Goal: Task Accomplishment & Management: Use online tool/utility

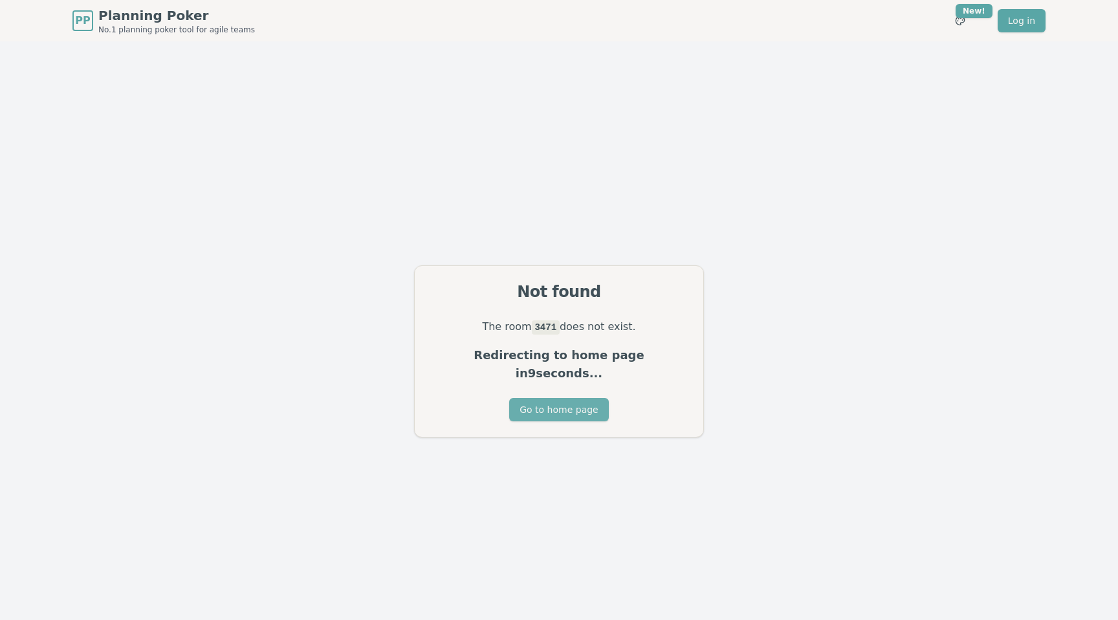
click at [543, 403] on button "Go to home page" at bounding box center [558, 409] width 99 height 23
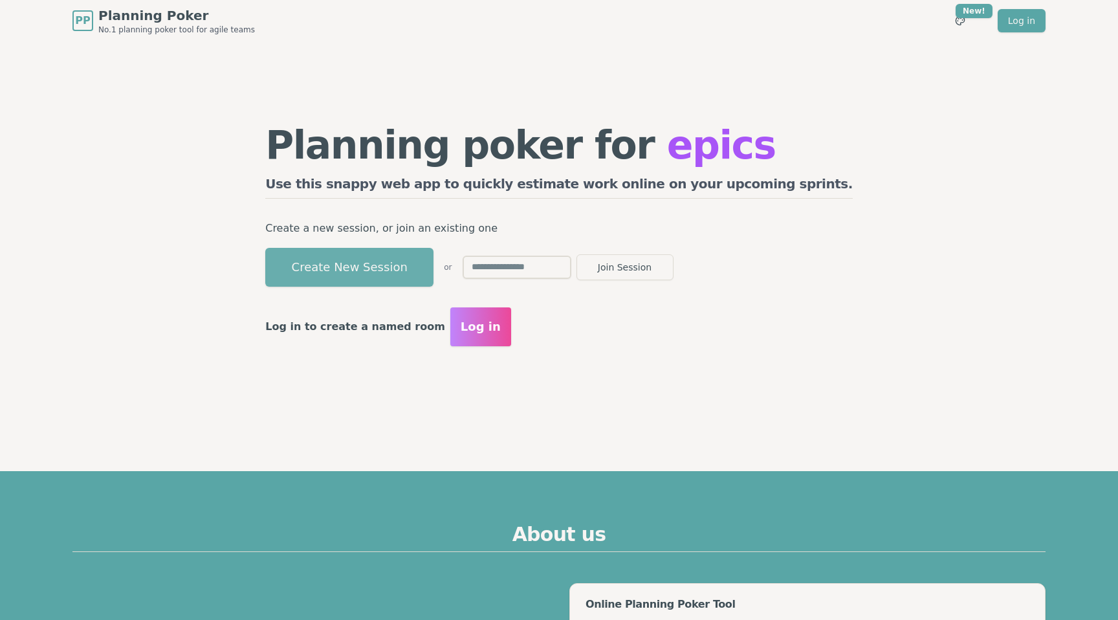
click at [433, 263] on button "Create New Session" at bounding box center [349, 267] width 168 height 39
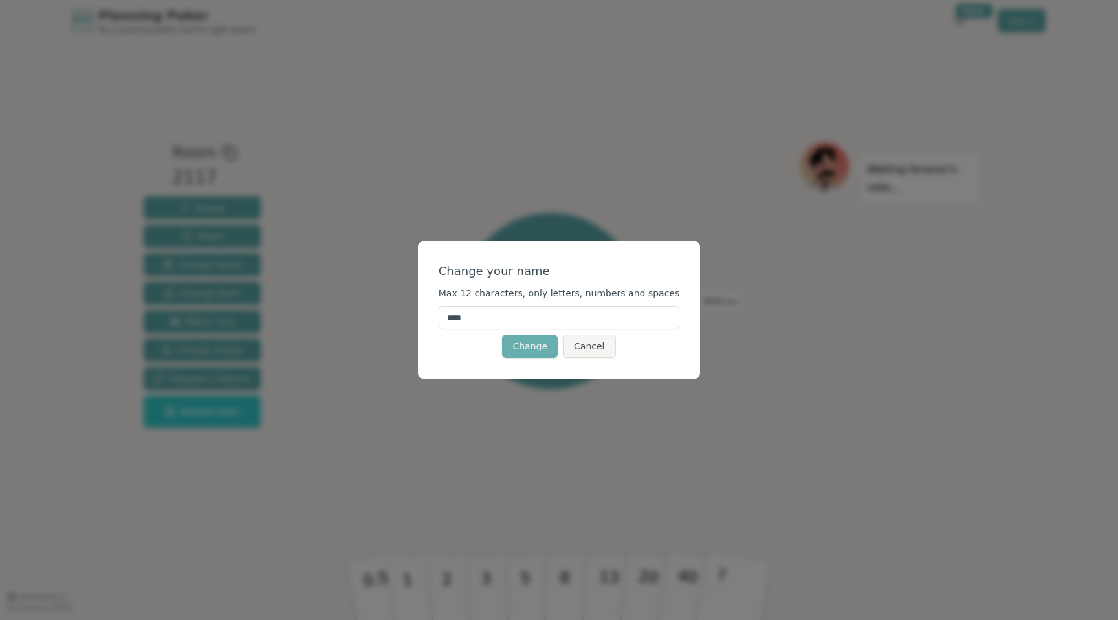
click at [530, 350] on button "Change" at bounding box center [530, 346] width 56 height 23
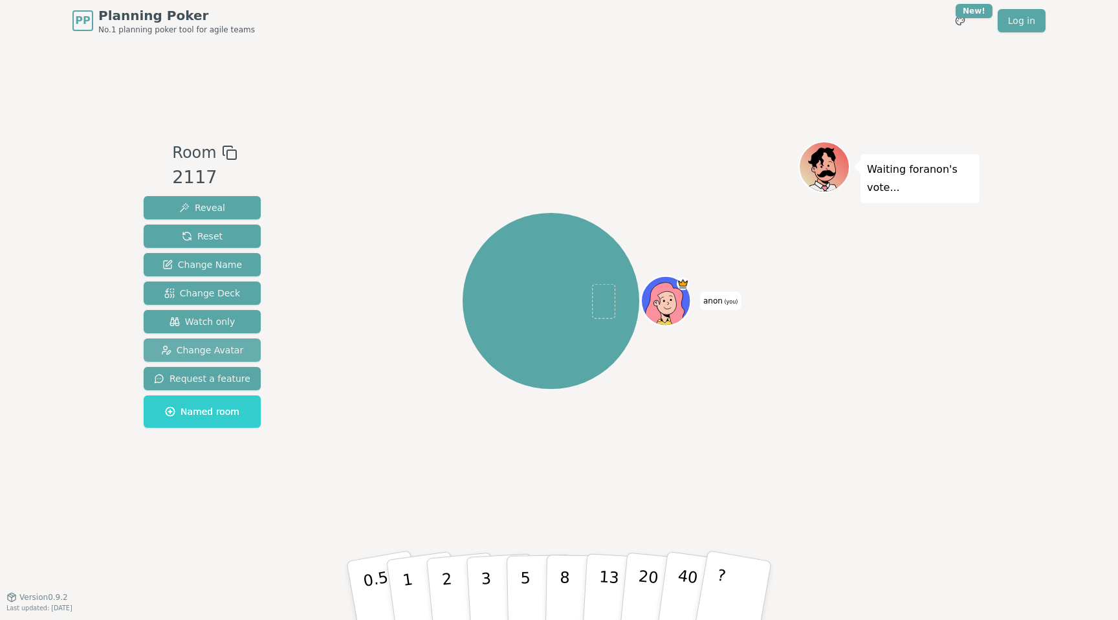
click at [215, 354] on span "Change Avatar" at bounding box center [202, 350] width 83 height 13
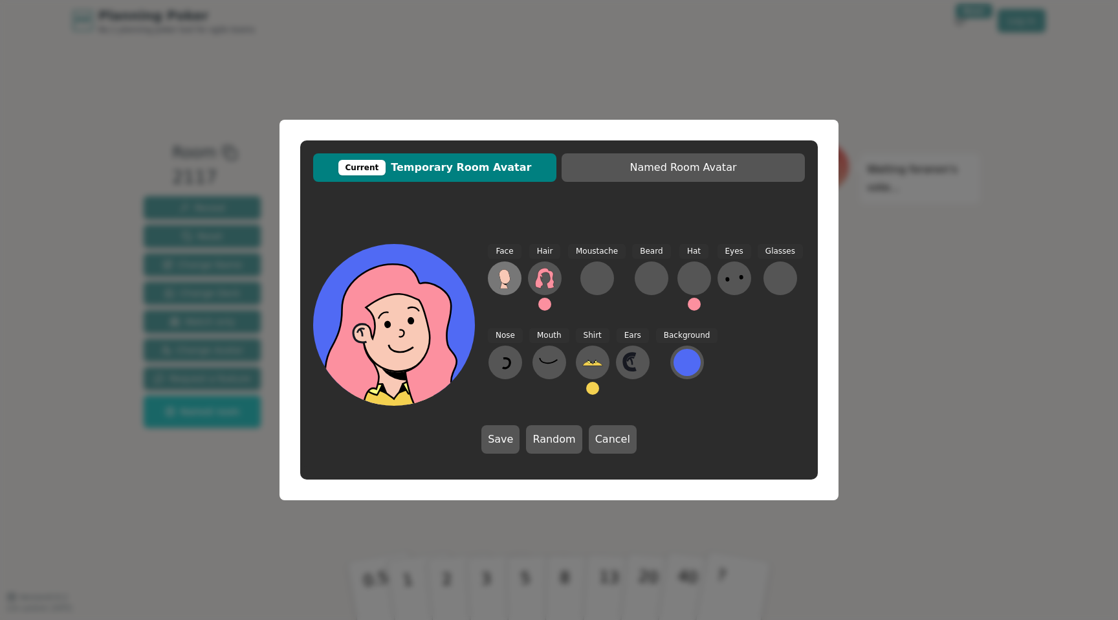
click at [496, 280] on icon at bounding box center [504, 278] width 21 height 21
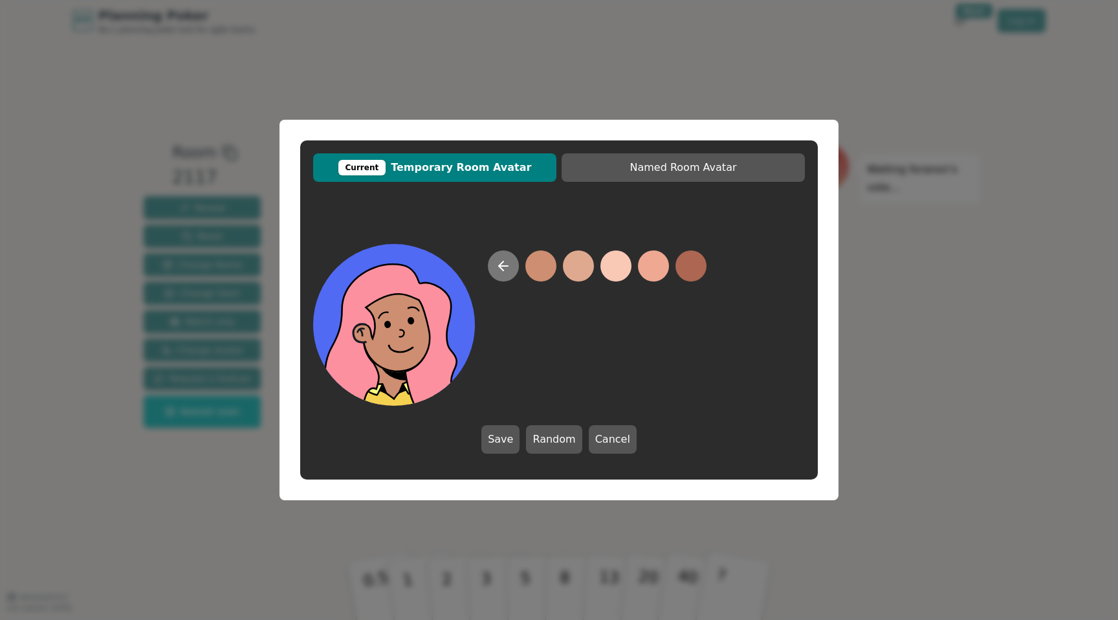
click at [505, 265] on icon at bounding box center [504, 266] width 16 height 16
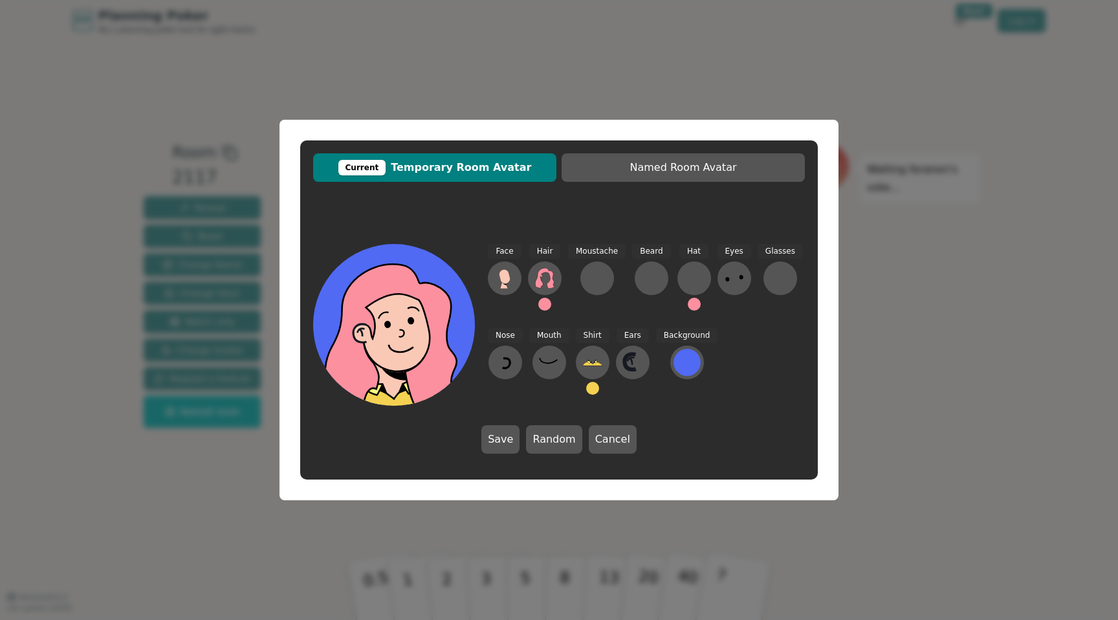
click at [936, 308] on div "Current Temporary Room Avatar Named Room Avatar Face Hair Moustache [PERSON_NAM…" at bounding box center [559, 310] width 1118 height 620
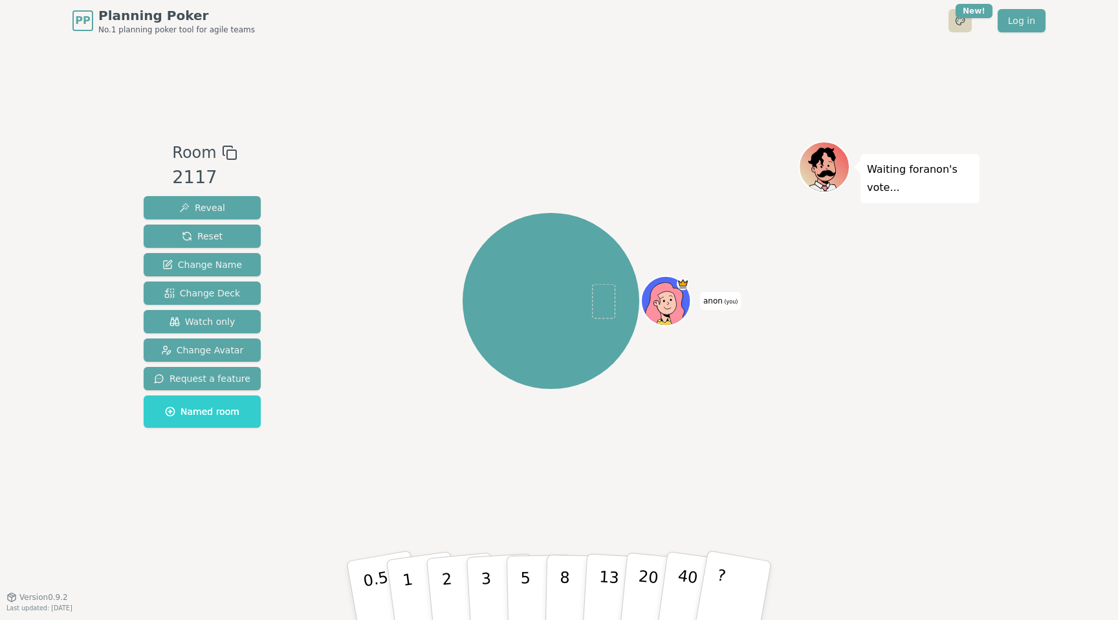
click at [954, 23] on html "PP Planning Poker No.1 planning poker tool for agile teams Toggle theme New! Lo…" at bounding box center [559, 310] width 1118 height 620
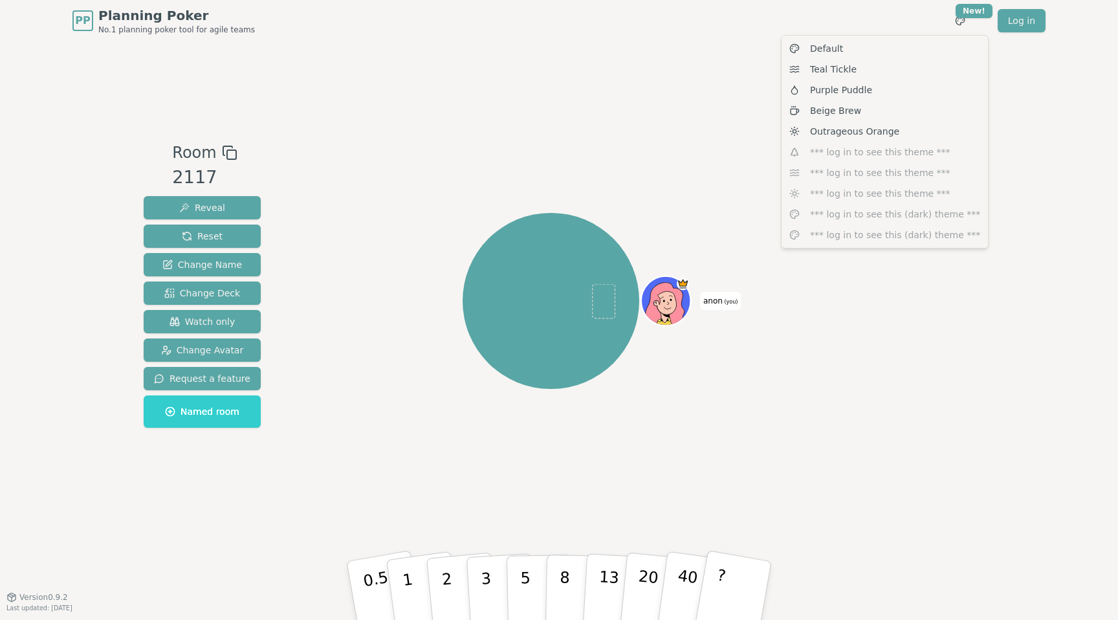
click at [1085, 101] on html "PP Planning Poker No.1 planning poker tool for agile teams Toggle theme New! Lo…" at bounding box center [559, 310] width 1118 height 620
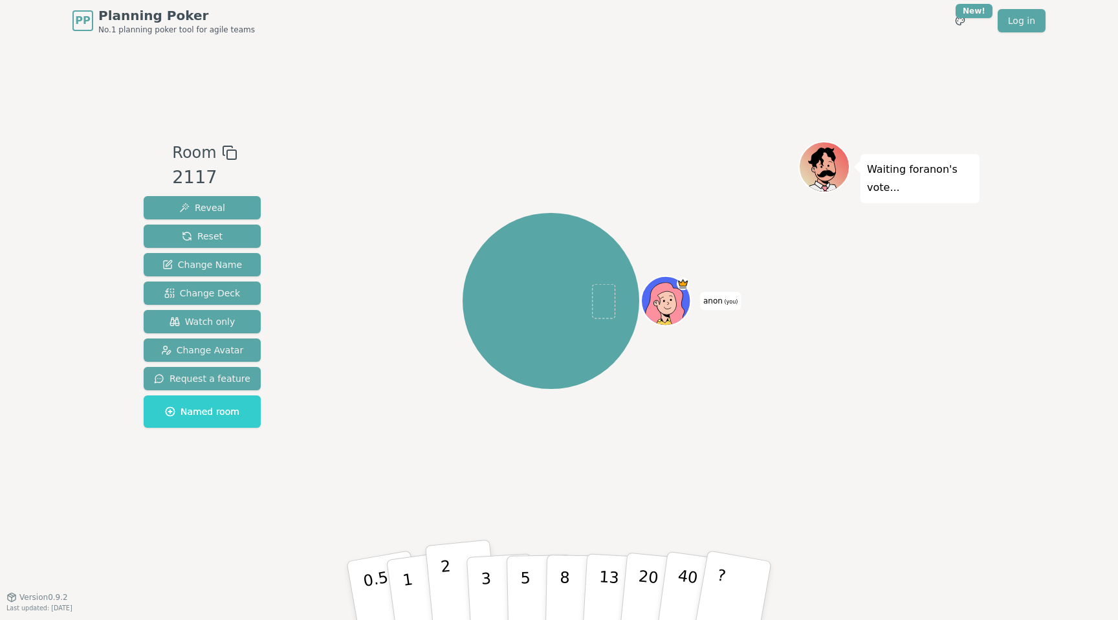
click at [443, 577] on p "2" at bounding box center [448, 592] width 17 height 71
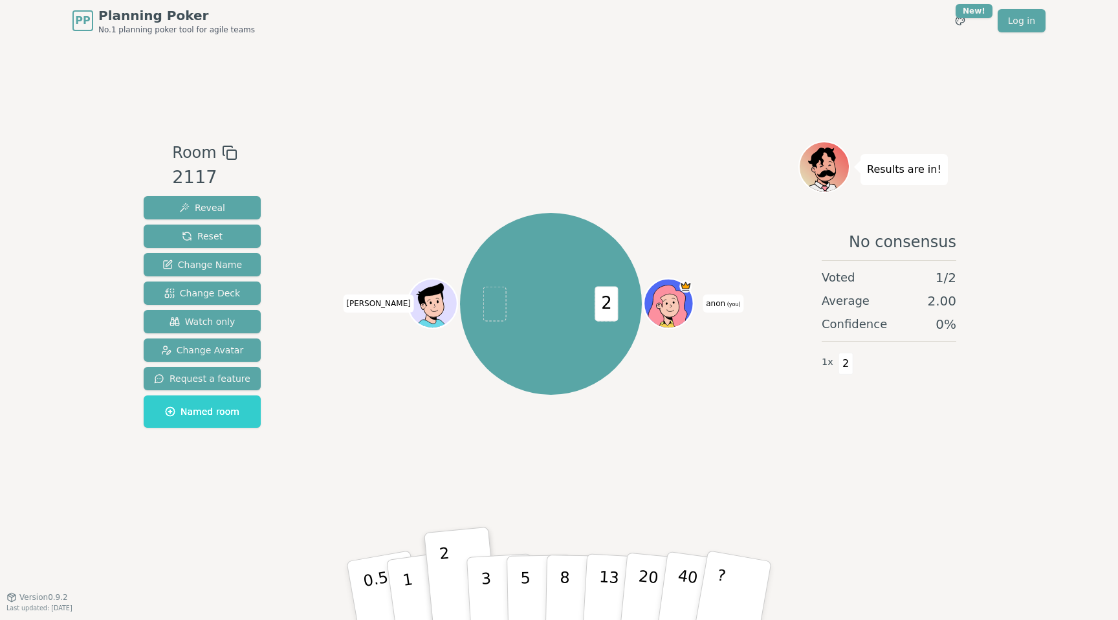
click at [713, 304] on span "anon (you)" at bounding box center [723, 303] width 41 height 18
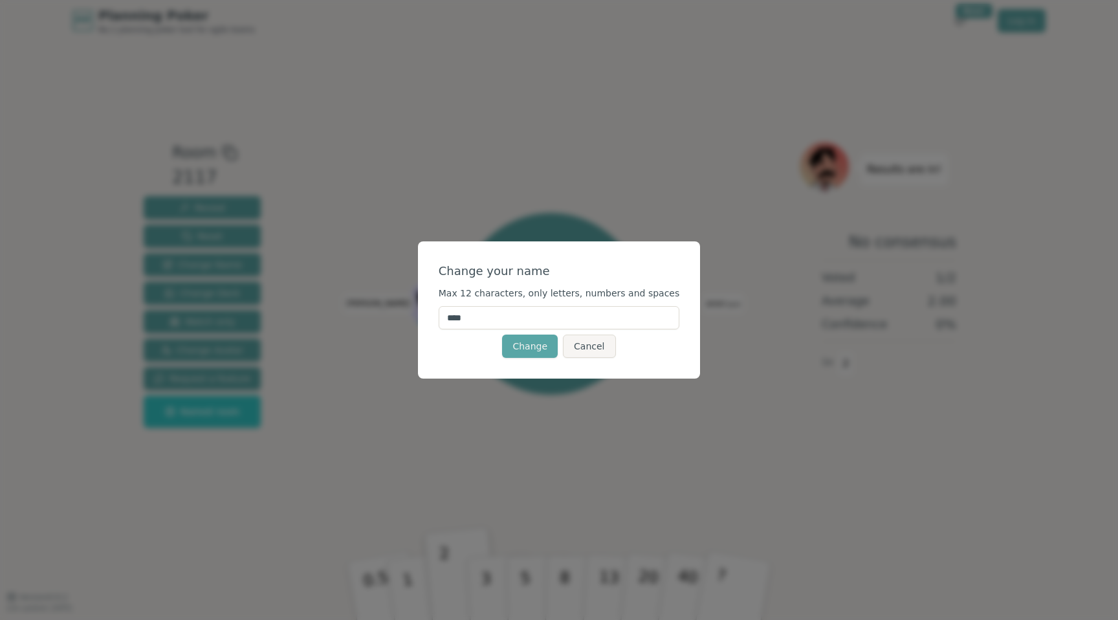
click at [538, 328] on input "****" at bounding box center [559, 317] width 241 height 23
type input "*"
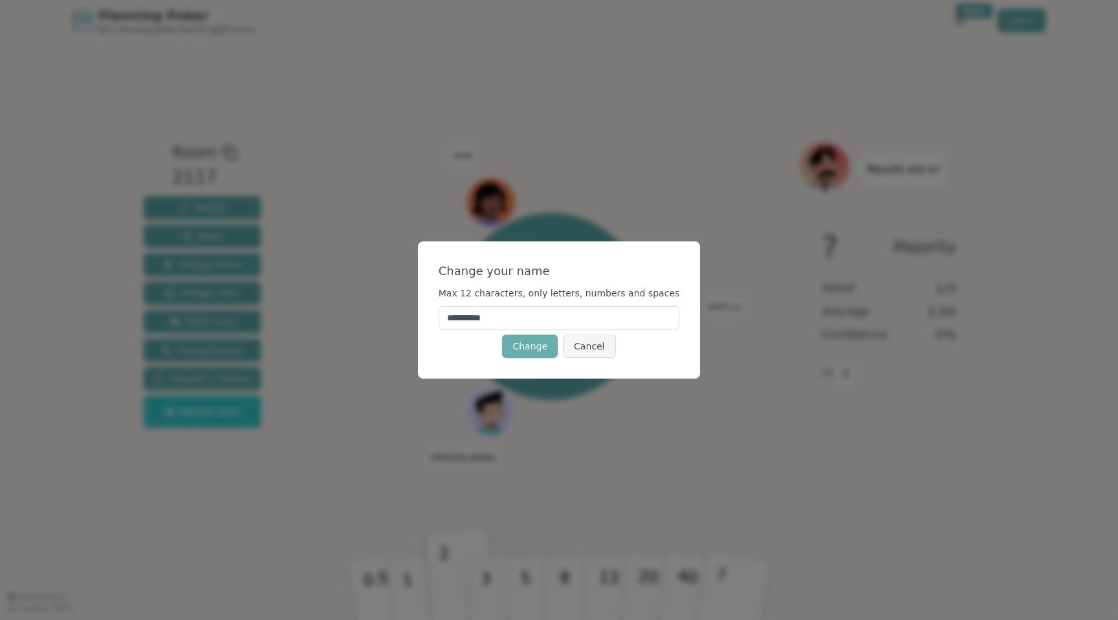
click at [538, 348] on button "Change" at bounding box center [530, 346] width 56 height 23
type input "**********"
click button "Change" at bounding box center [530, 346] width 56 height 23
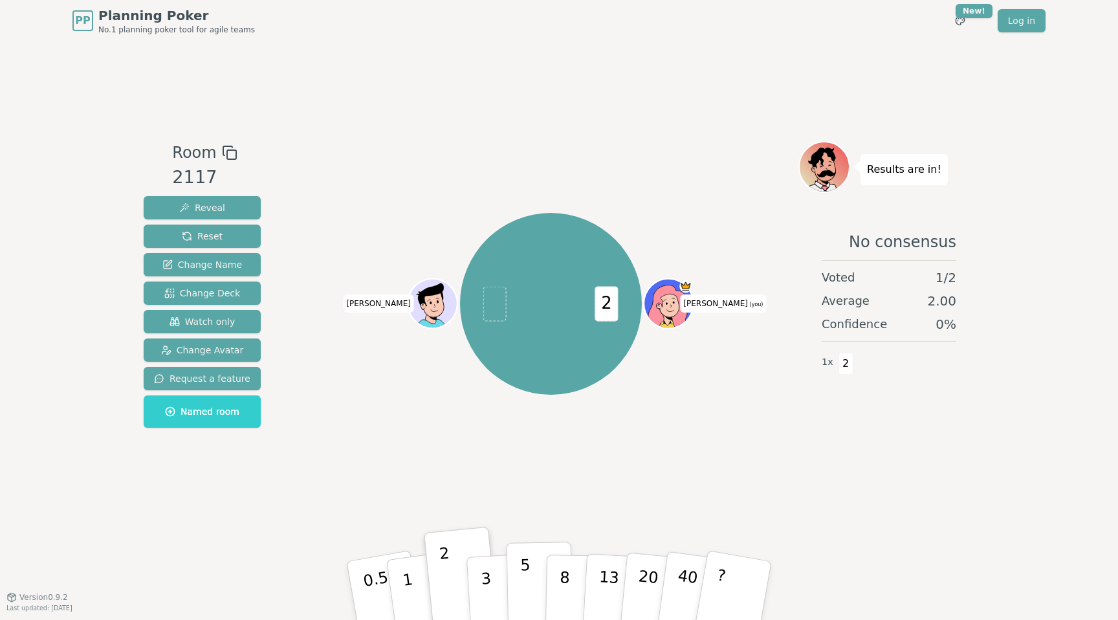
click at [518, 586] on button "5" at bounding box center [540, 591] width 67 height 98
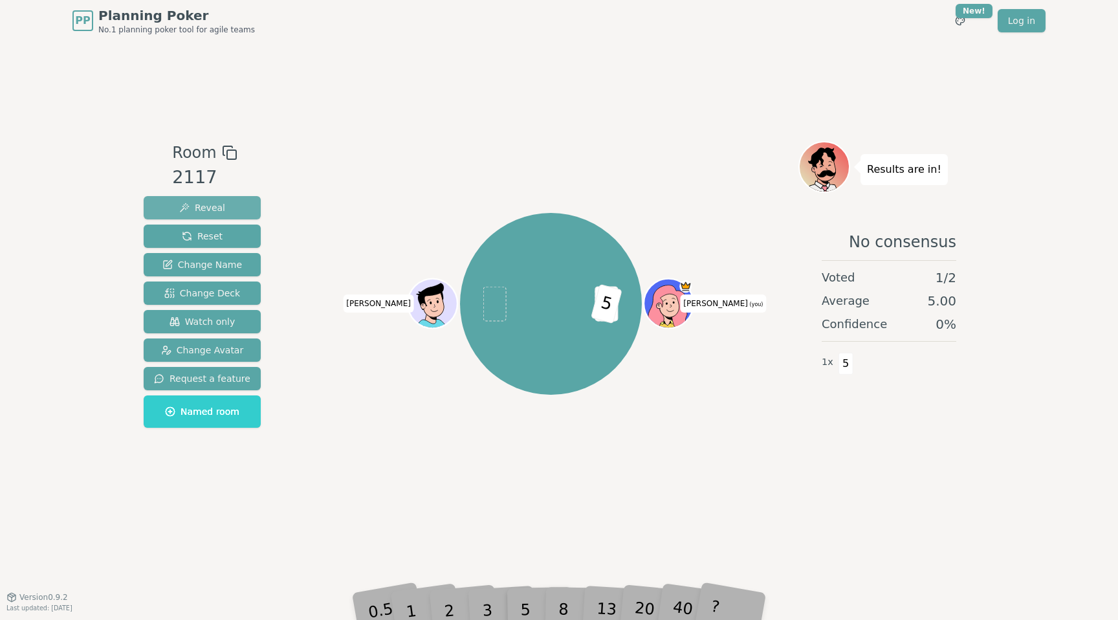
click at [199, 203] on span "Reveal" at bounding box center [202, 207] width 46 height 13
click at [125, 23] on span "Planning Poker" at bounding box center [176, 15] width 157 height 18
